Goal: Information Seeking & Learning: Learn about a topic

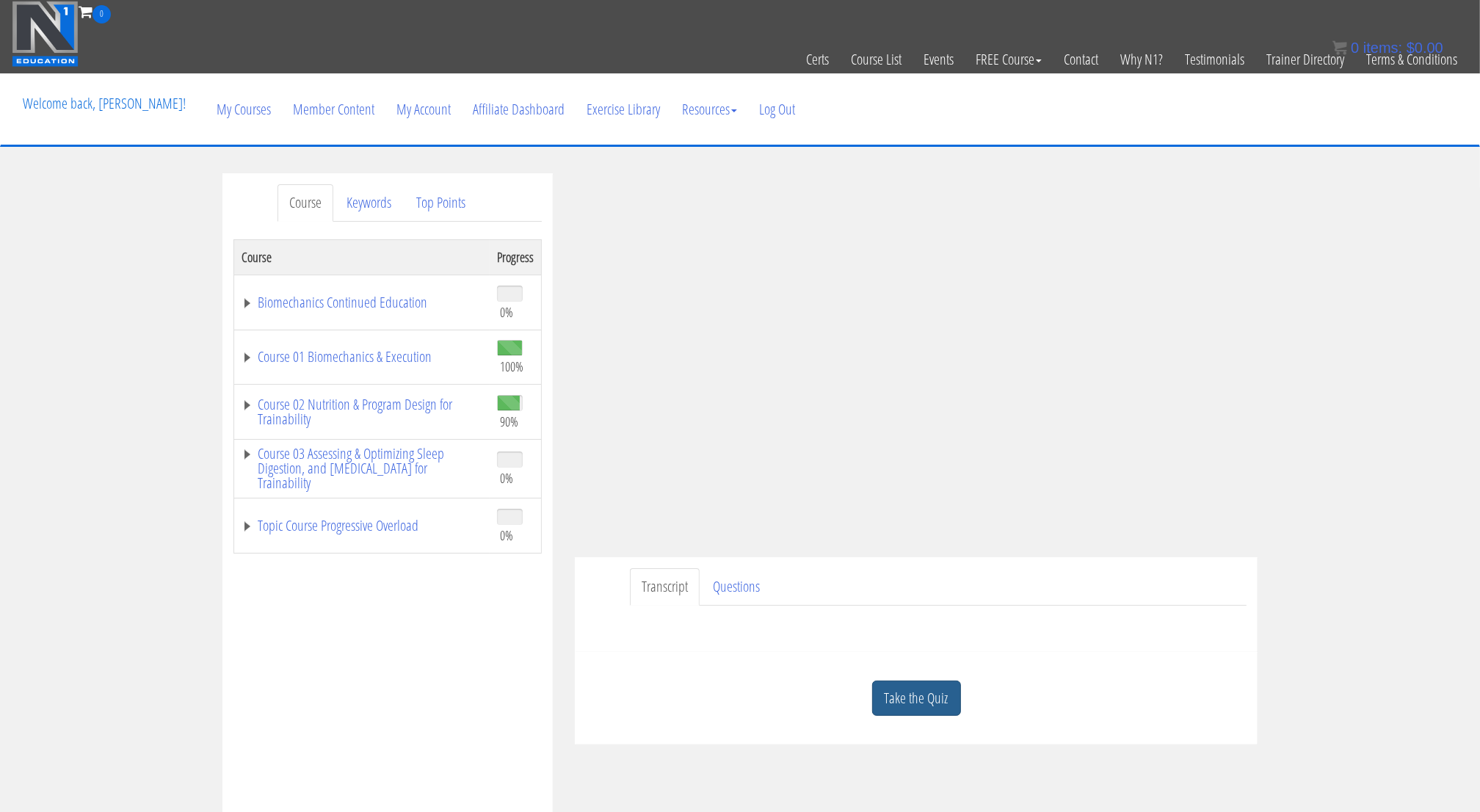
click at [939, 689] on link "Take the Quiz" at bounding box center [916, 698] width 89 height 36
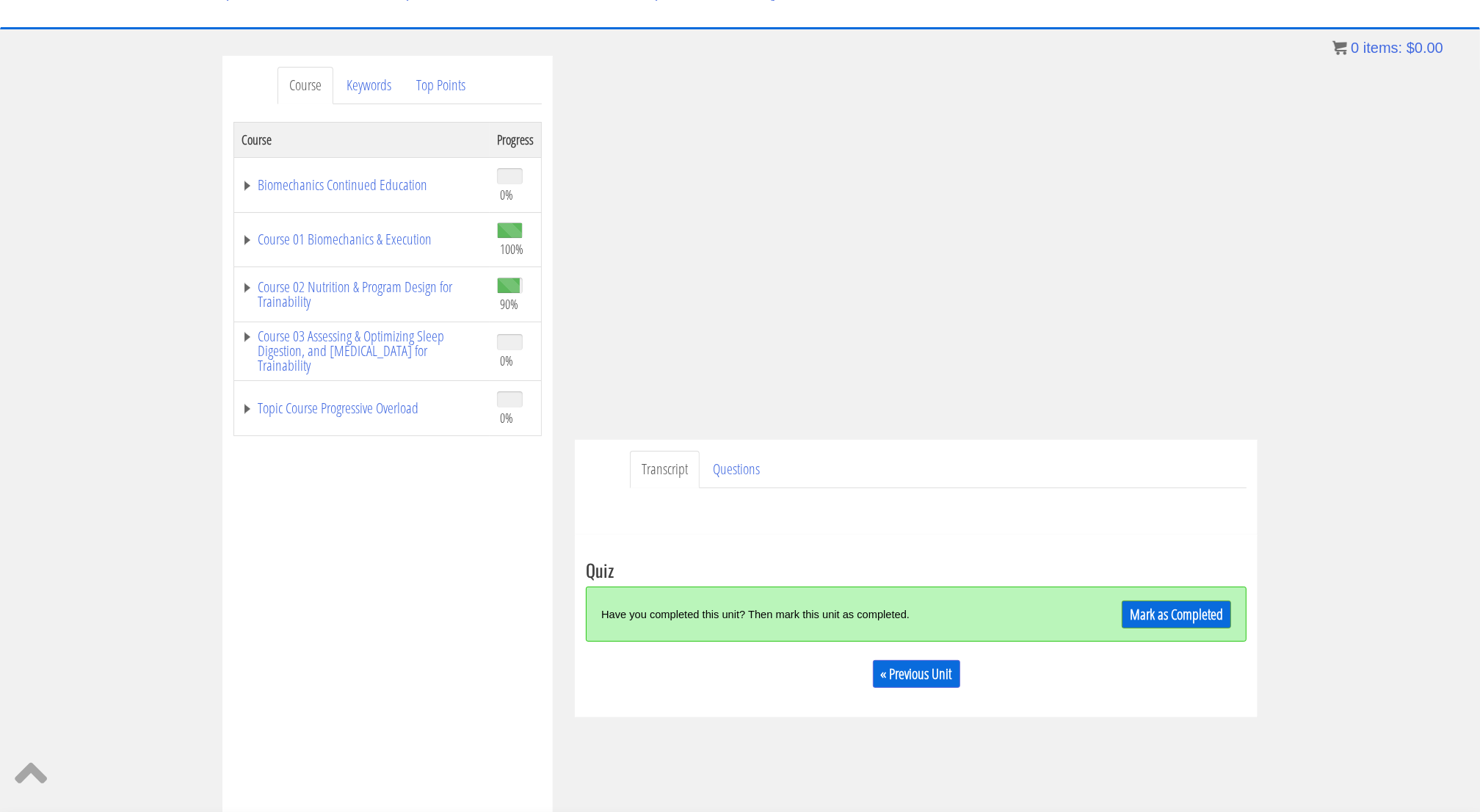
scroll to position [133, 0]
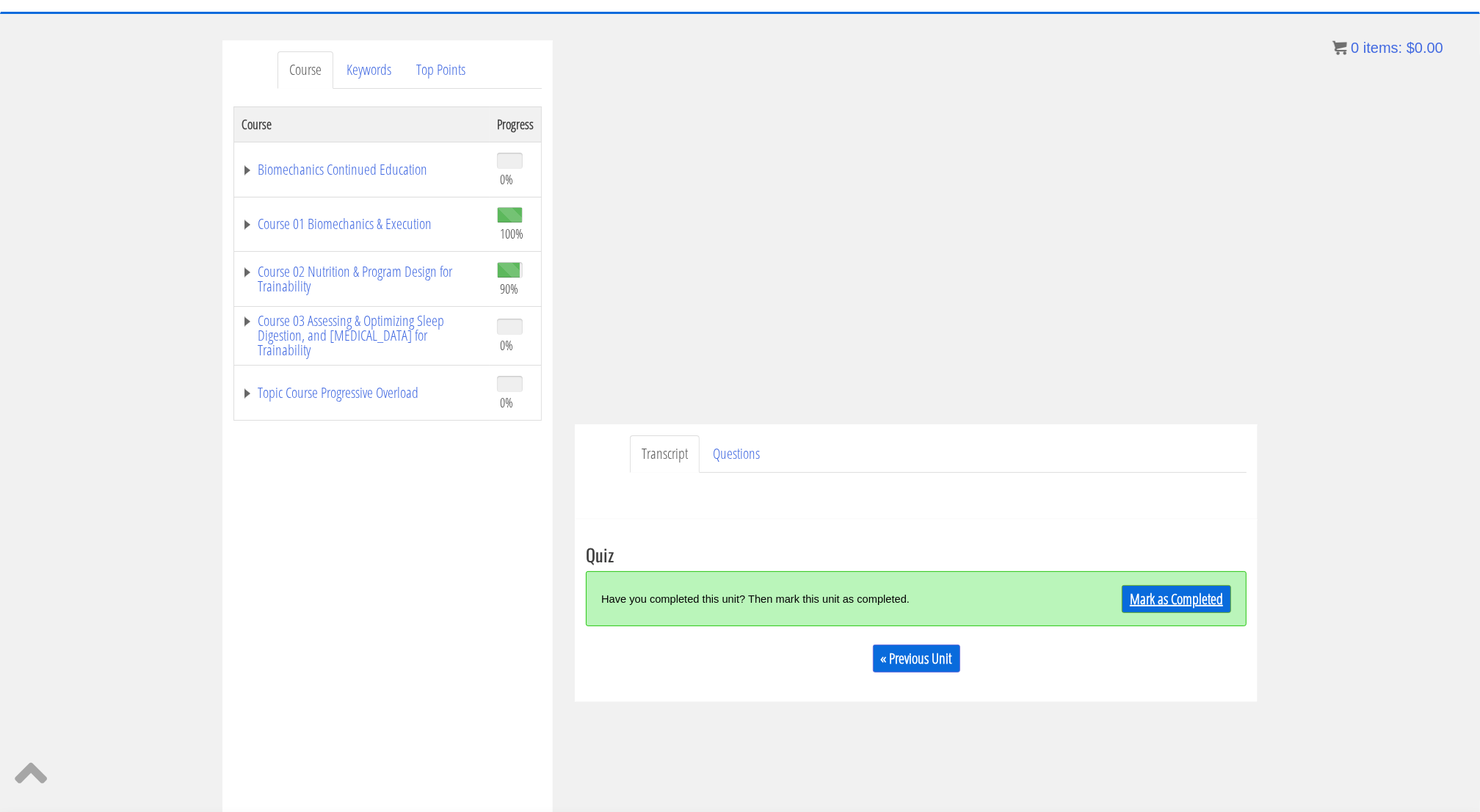
click at [1160, 605] on link "Mark as Completed" at bounding box center [1176, 599] width 109 height 28
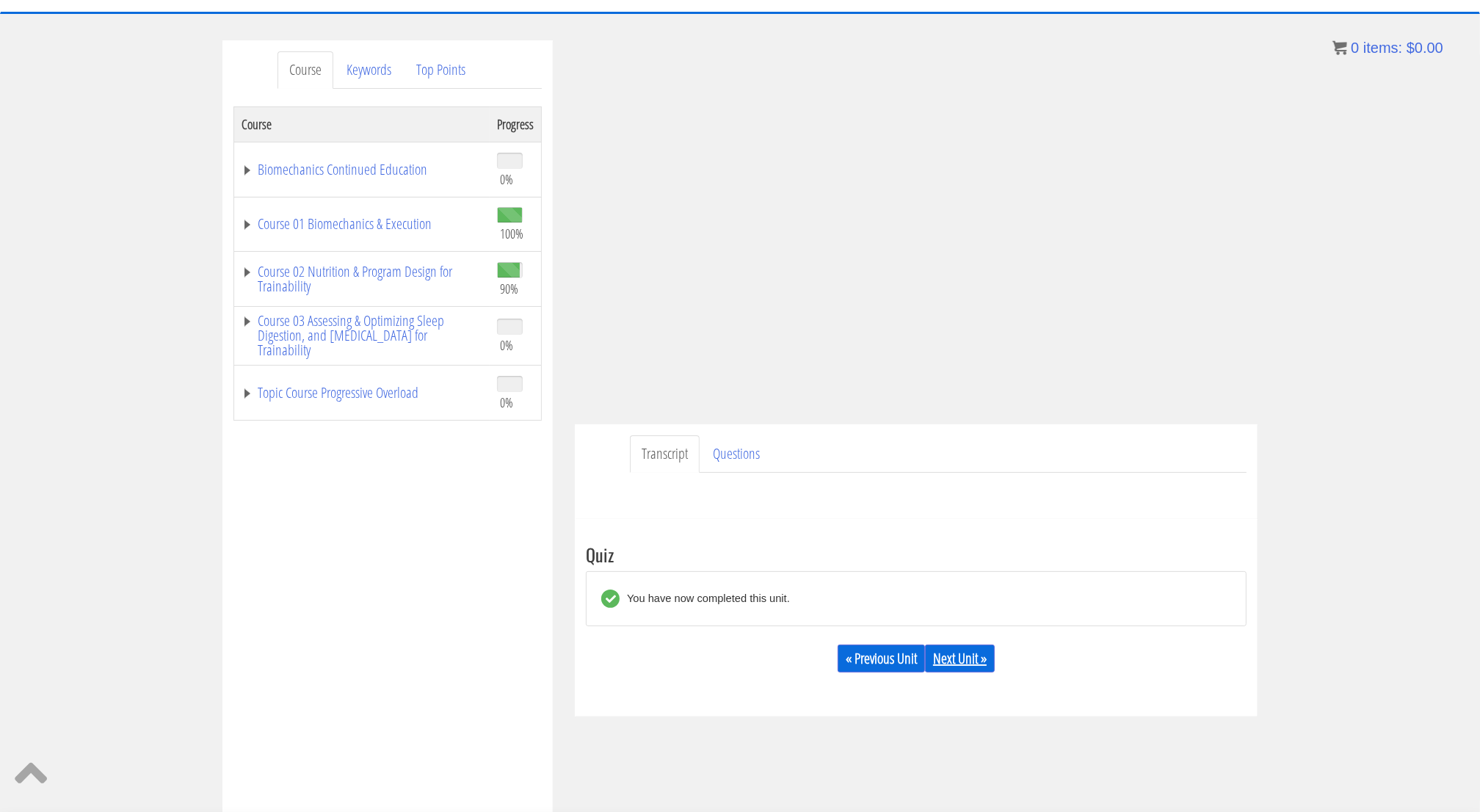
click at [960, 655] on link "Next Unit »" at bounding box center [960, 658] width 70 height 28
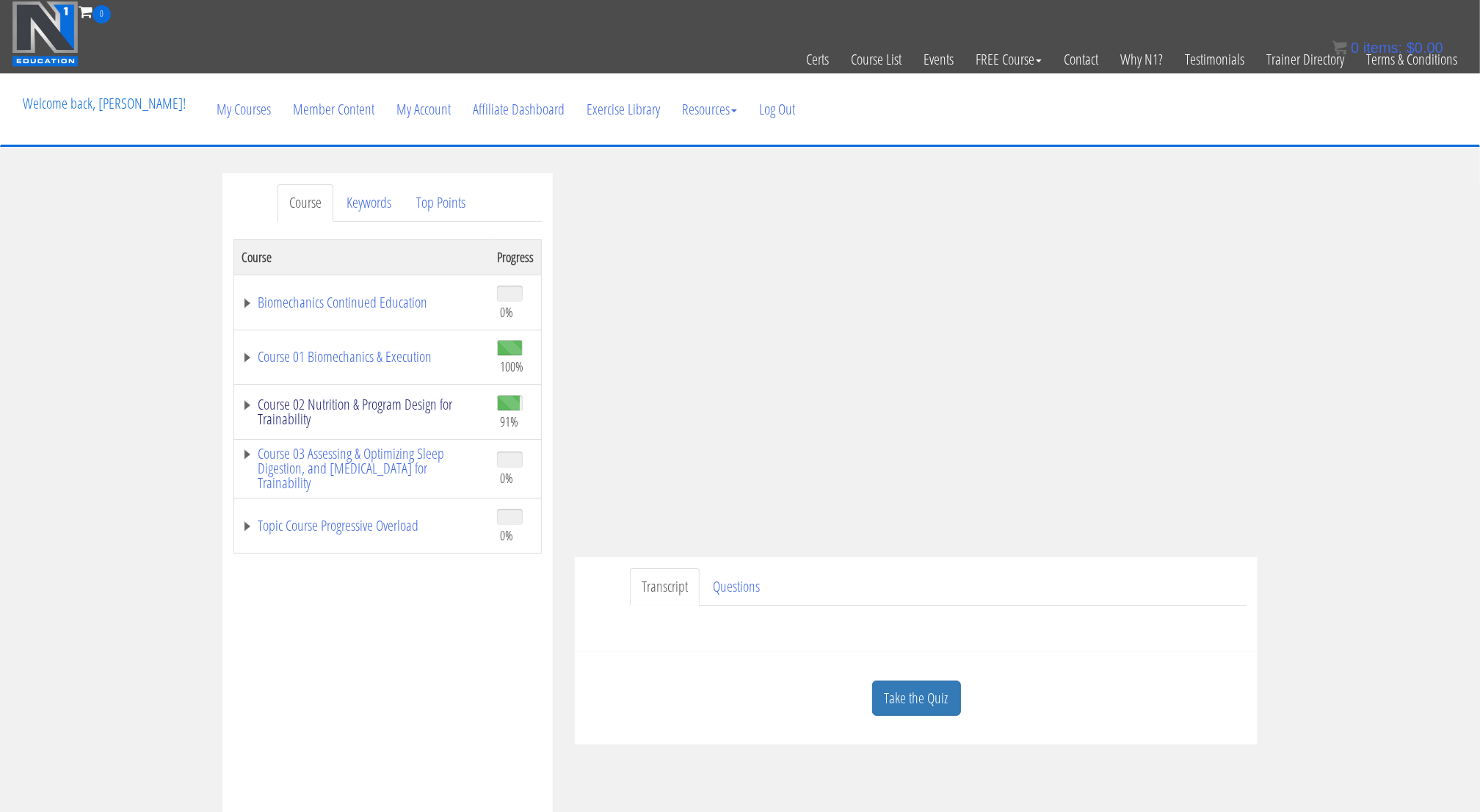
click at [394, 403] on link "Course 02 Nutrition & Program Design for Trainability" at bounding box center [362, 411] width 241 height 30
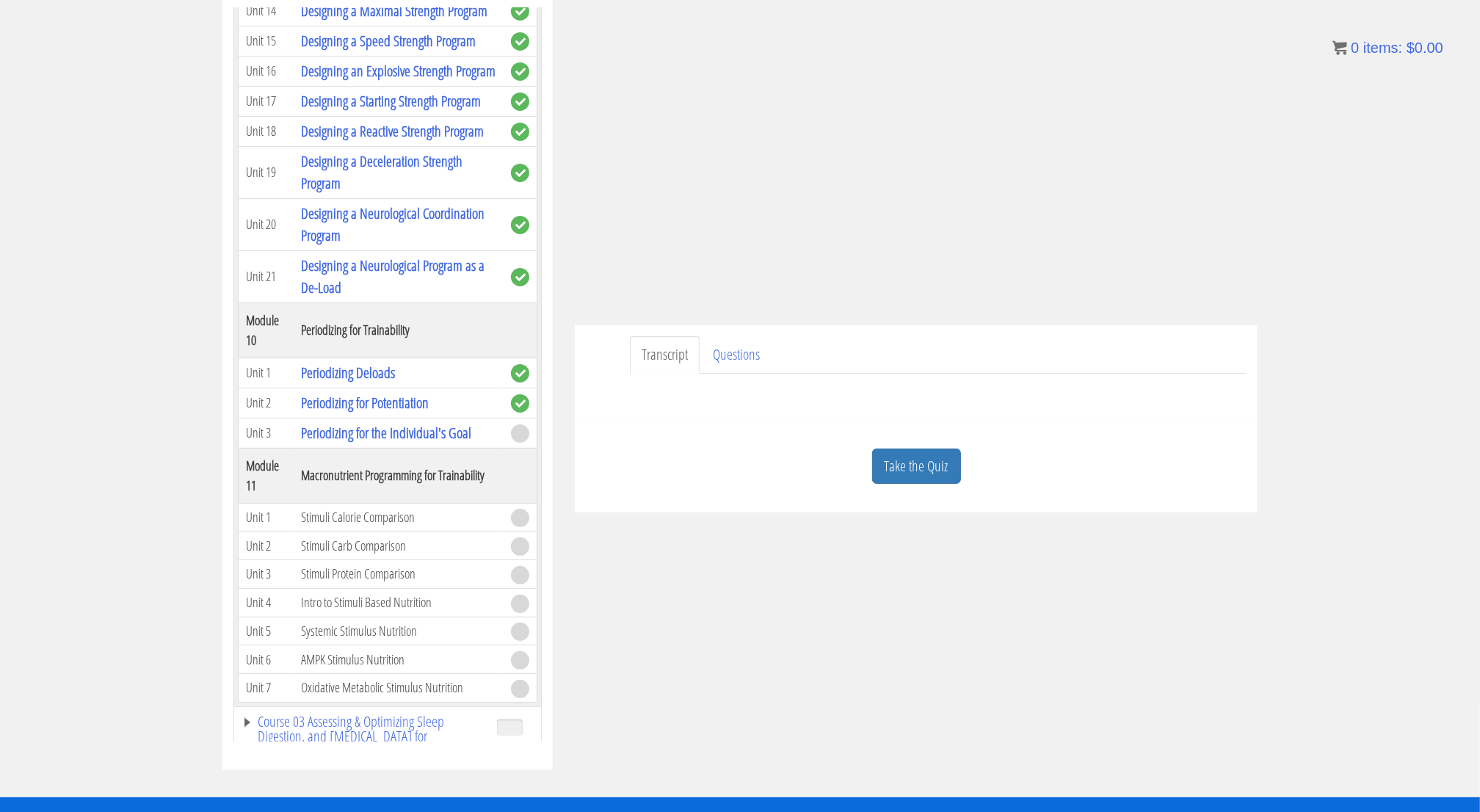
scroll to position [279, 0]
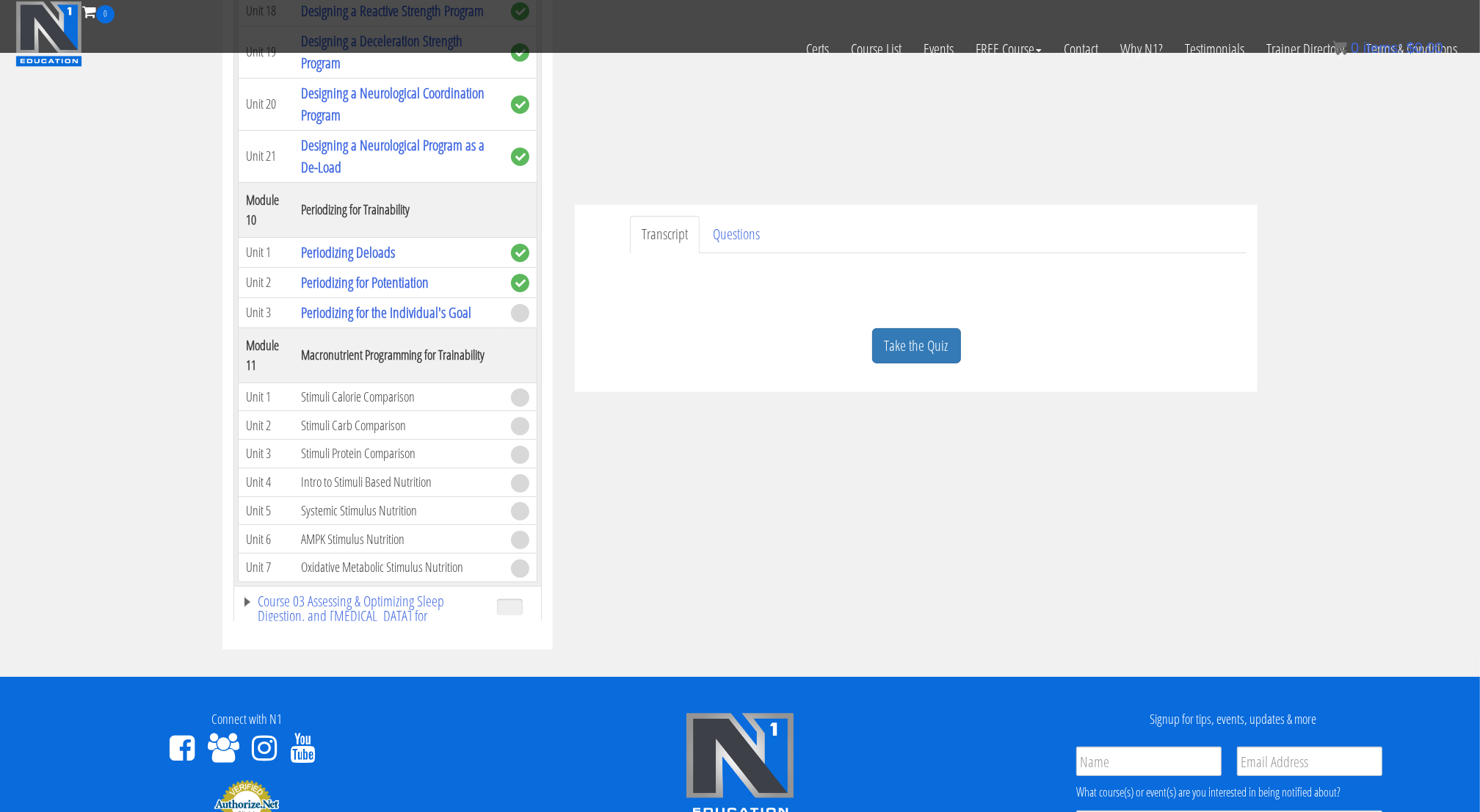
click at [386, 496] on td "Systemic Stimulus Nutrition" at bounding box center [398, 511] width 210 height 29
click at [387, 525] on td "AMPK Stimulus Nutrition" at bounding box center [398, 539] width 210 height 29
click at [390, 553] on td "Oxidative Metabolic Stimulus Nutrition" at bounding box center [398, 568] width 210 height 29
click at [401, 553] on td "Oxidative Metabolic Stimulus Nutrition" at bounding box center [398, 568] width 210 height 29
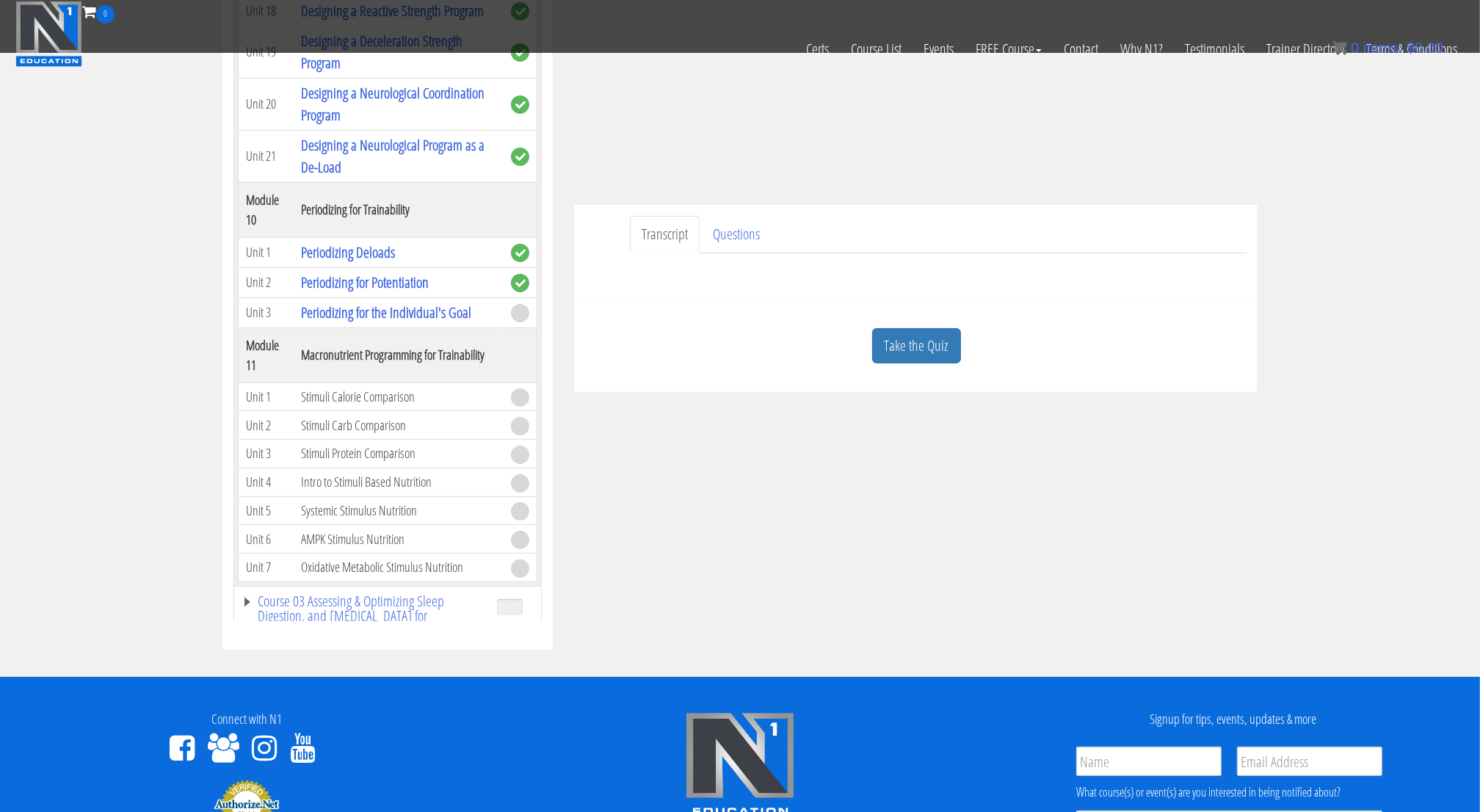
click at [414, 553] on td "Oxidative Metabolic Stimulus Nutrition" at bounding box center [398, 568] width 210 height 29
click at [386, 525] on td "AMPK Stimulus Nutrition" at bounding box center [398, 539] width 210 height 29
click at [387, 496] on td "Systemic Stimulus Nutrition" at bounding box center [398, 511] width 210 height 29
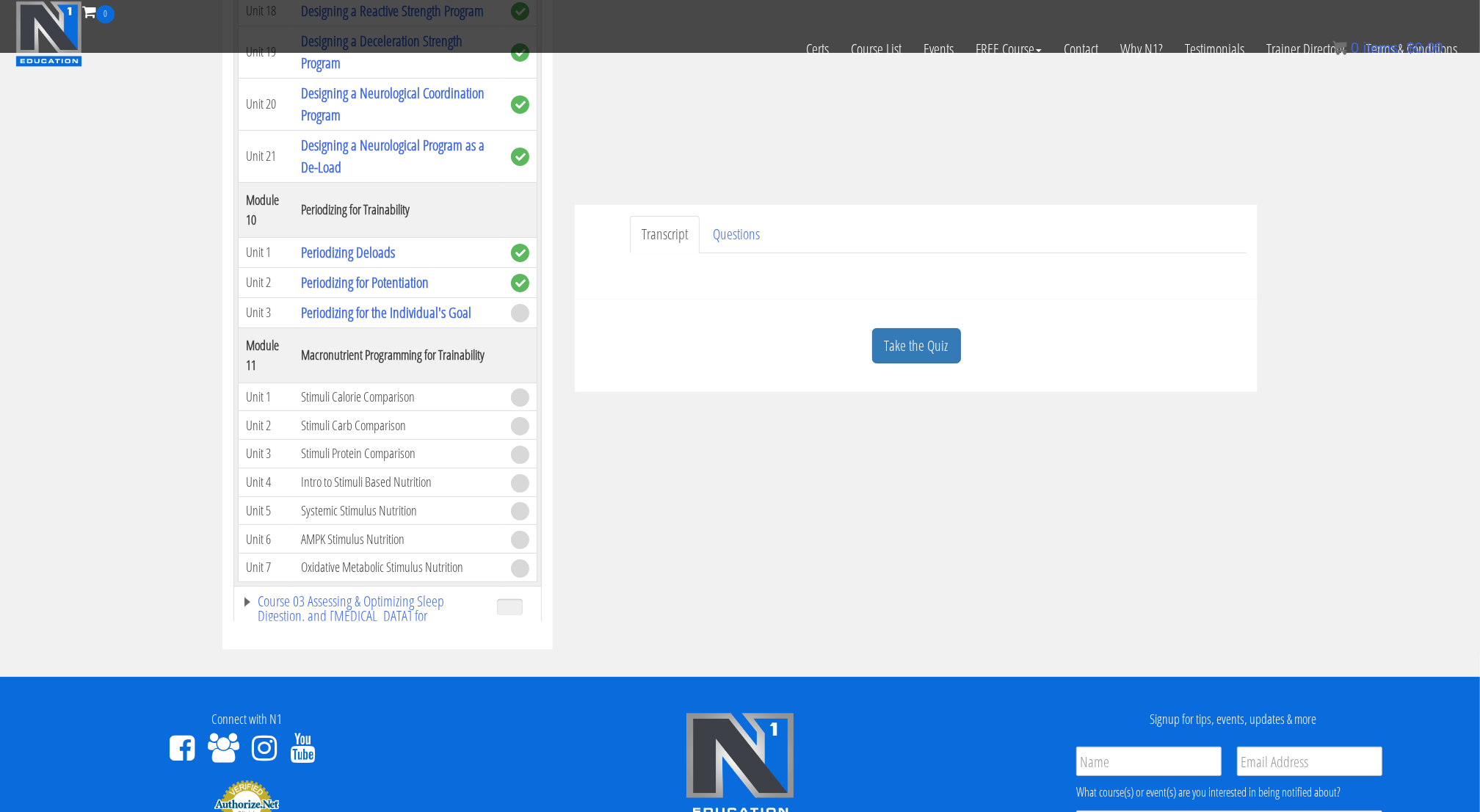
click at [386, 467] on td "Intro to Stimuli Based Nutrition" at bounding box center [398, 482] width 210 height 29
click at [388, 467] on td "Intro to Stimuli Based Nutrition" at bounding box center [398, 482] width 210 height 29
click at [380, 440] on td "Stimuli Protein Comparison" at bounding box center [398, 454] width 210 height 29
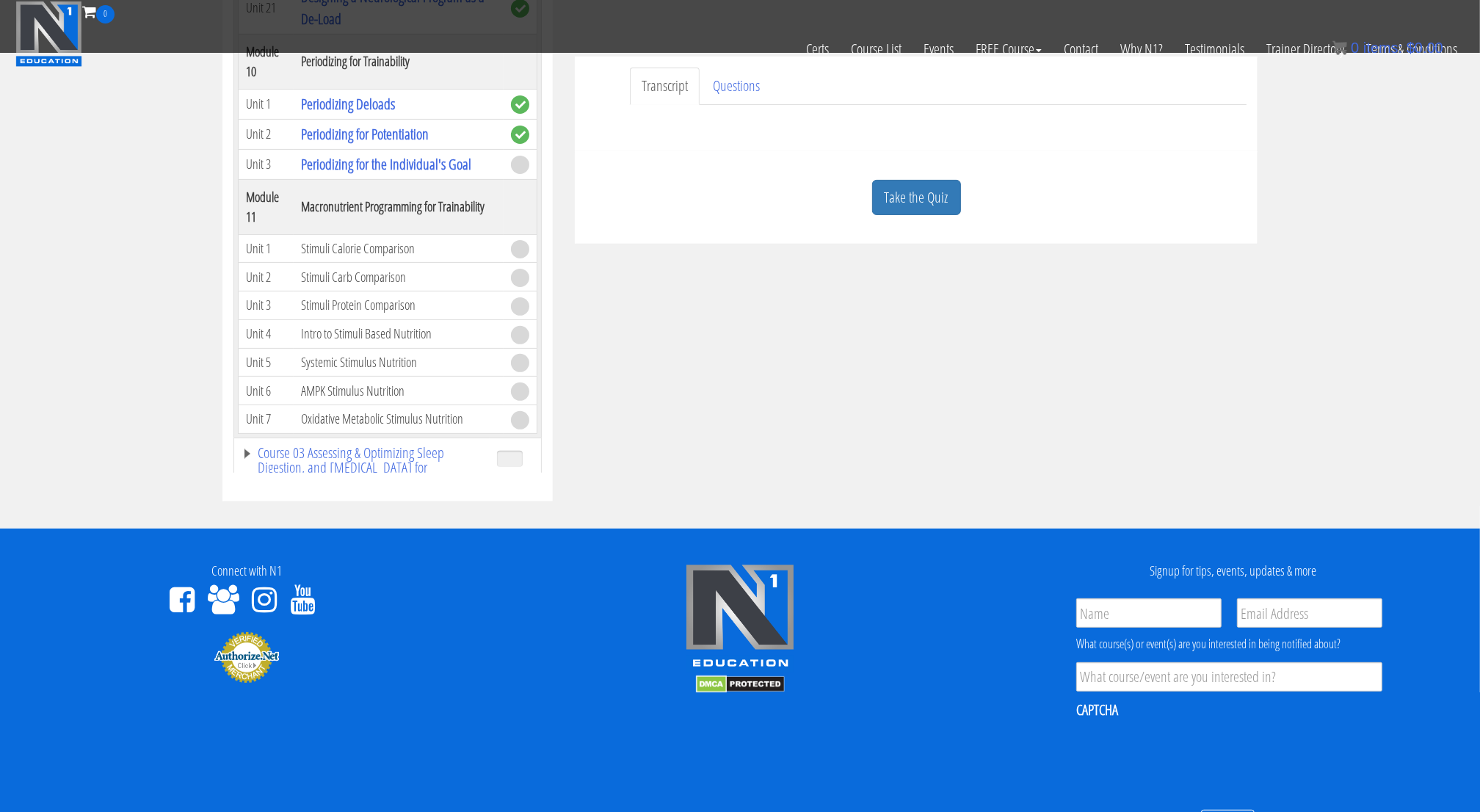
scroll to position [428, 0]
